Goal: Information Seeking & Learning: Learn about a topic

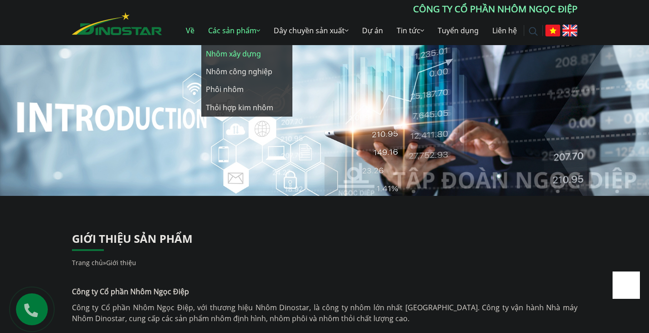
click at [248, 51] on font "Nhôm xây dựng" at bounding box center [233, 54] width 55 height 10
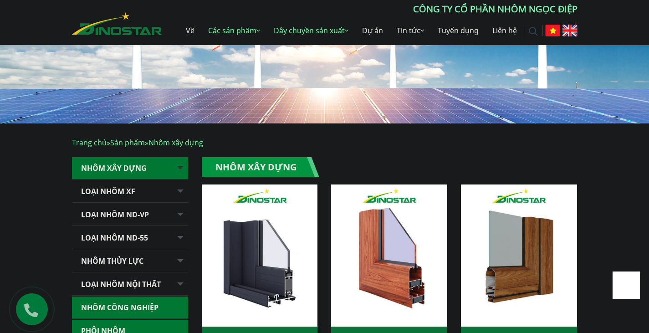
scroll to position [46, 0]
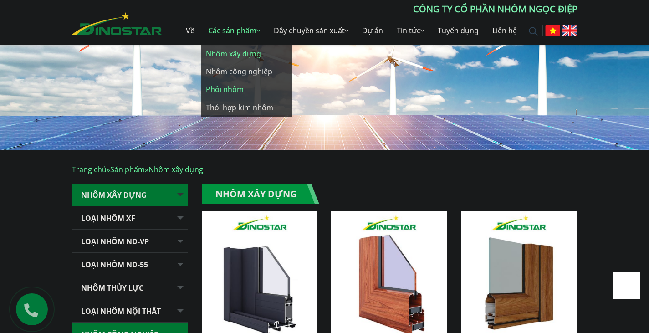
click at [238, 71] on font "Nhôm công nghiệp" at bounding box center [239, 71] width 66 height 10
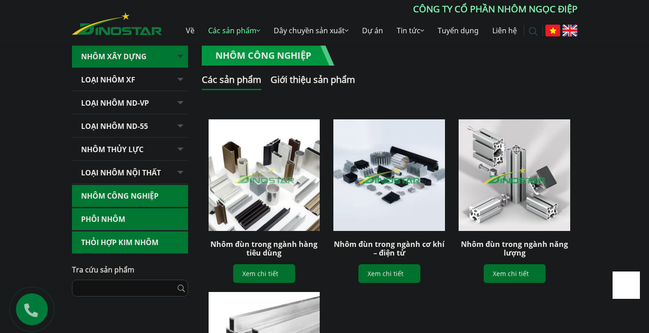
scroll to position [46, 0]
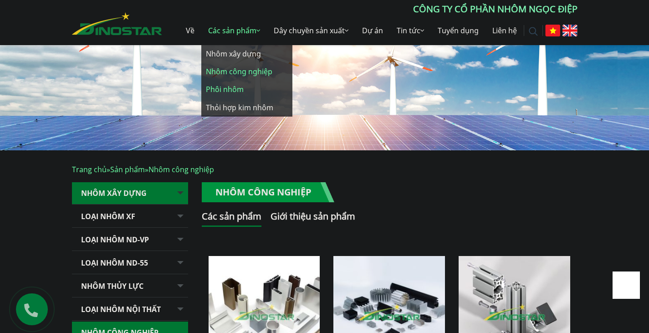
click at [228, 86] on font "Phôi nhôm" at bounding box center [225, 89] width 38 height 10
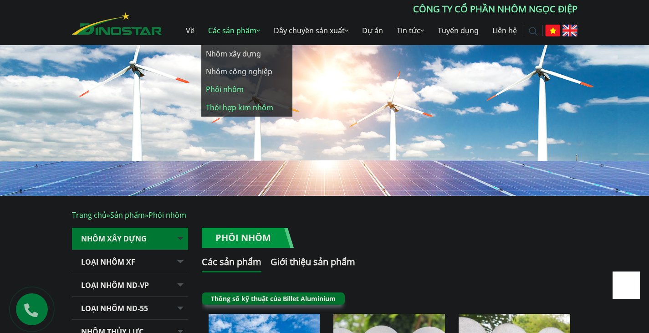
click at [237, 106] on font "Thỏi hợp kim nhôm" at bounding box center [239, 107] width 67 height 10
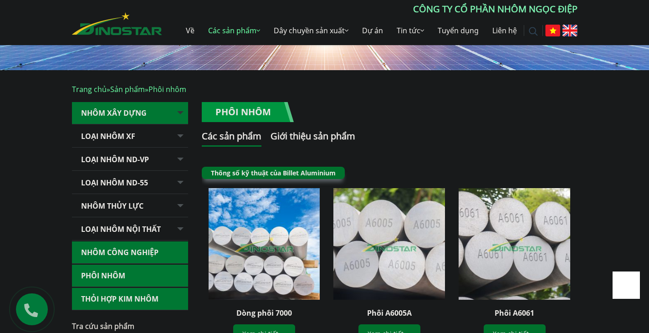
scroll to position [137, 0]
